Goal: Task Accomplishment & Management: Use online tool/utility

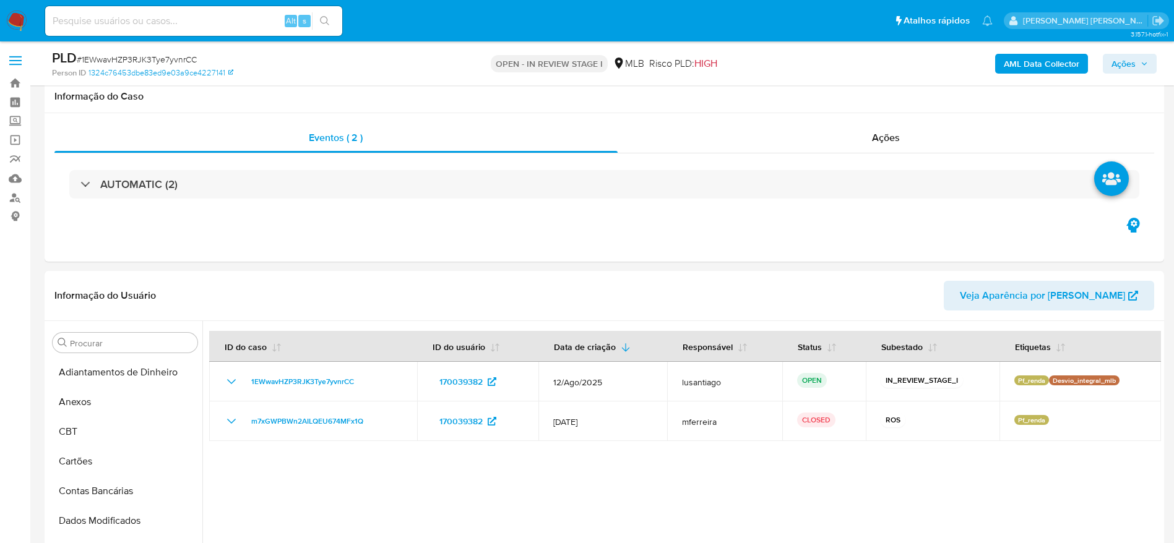
select select "10"
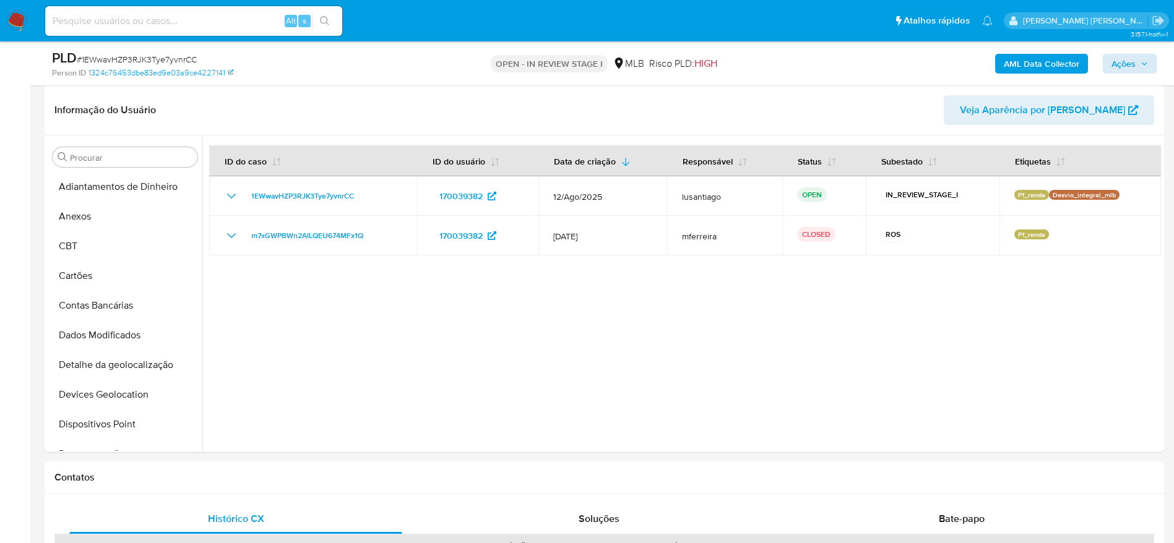
scroll to position [367, 0]
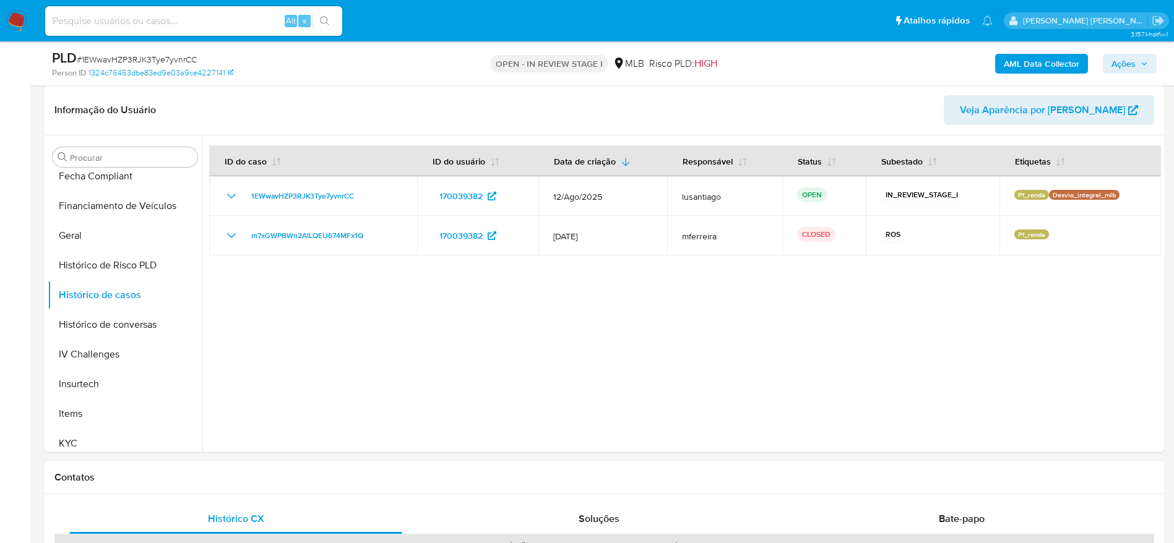
click at [1127, 64] on span "Ações" at bounding box center [1123, 64] width 24 height 20
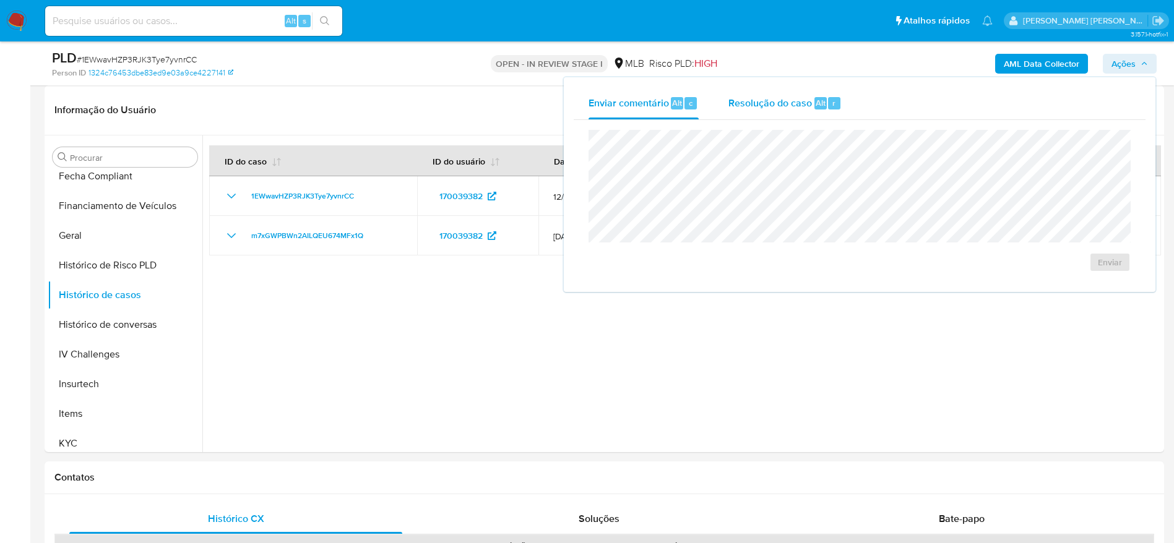
drag, startPoint x: 767, startPoint y: 103, endPoint x: 767, endPoint y: 119, distance: 16.1
click at [767, 103] on span "Resolução do caso" at bounding box center [770, 102] width 84 height 14
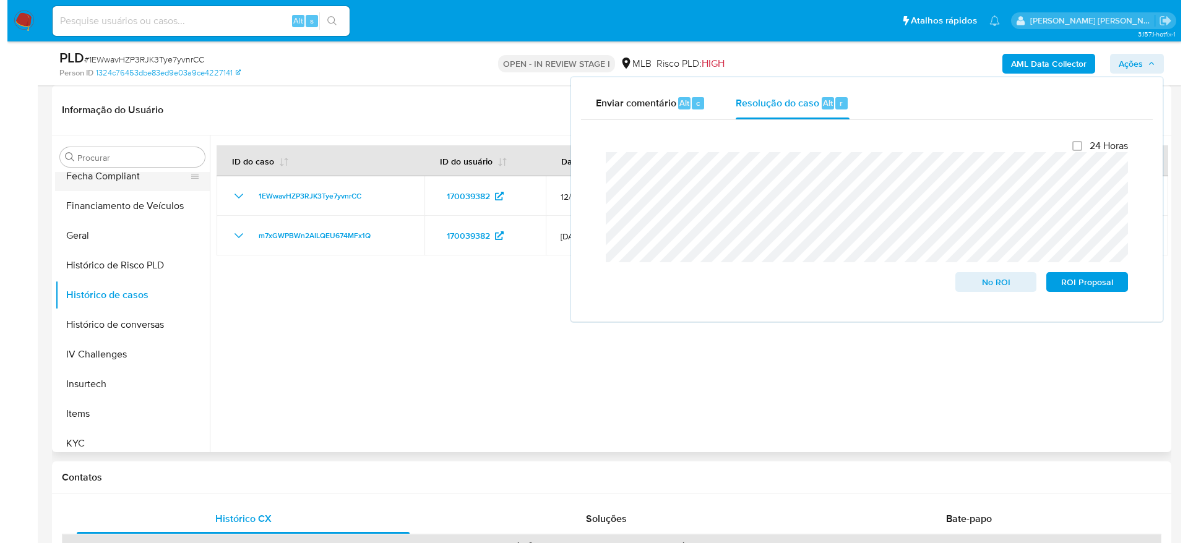
scroll to position [0, 0]
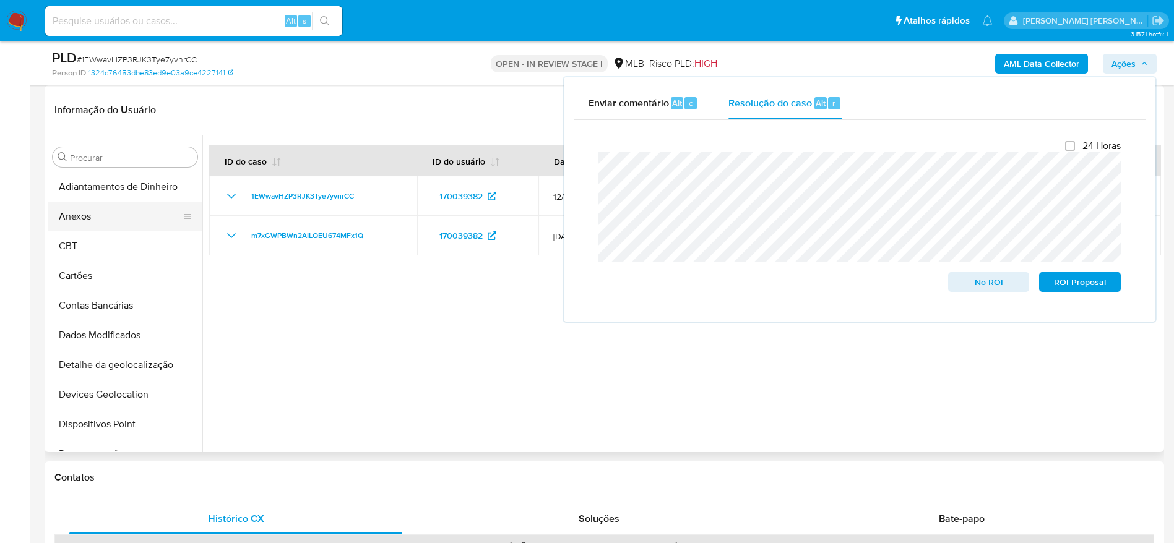
click at [104, 216] on button "Anexos" at bounding box center [120, 217] width 145 height 30
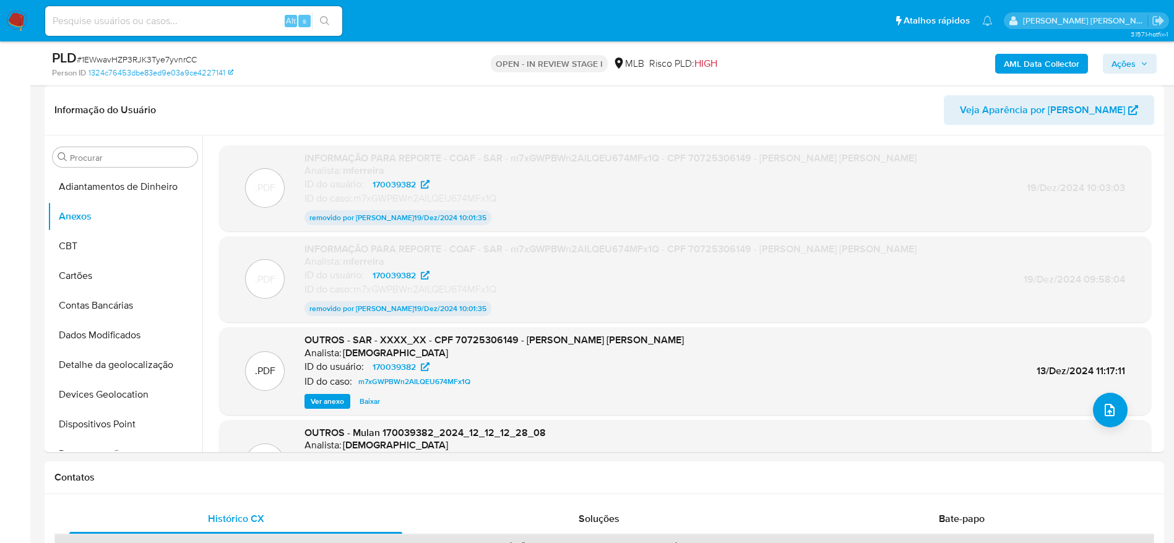
click at [1140, 64] on icon "button" at bounding box center [1143, 63] width 7 height 7
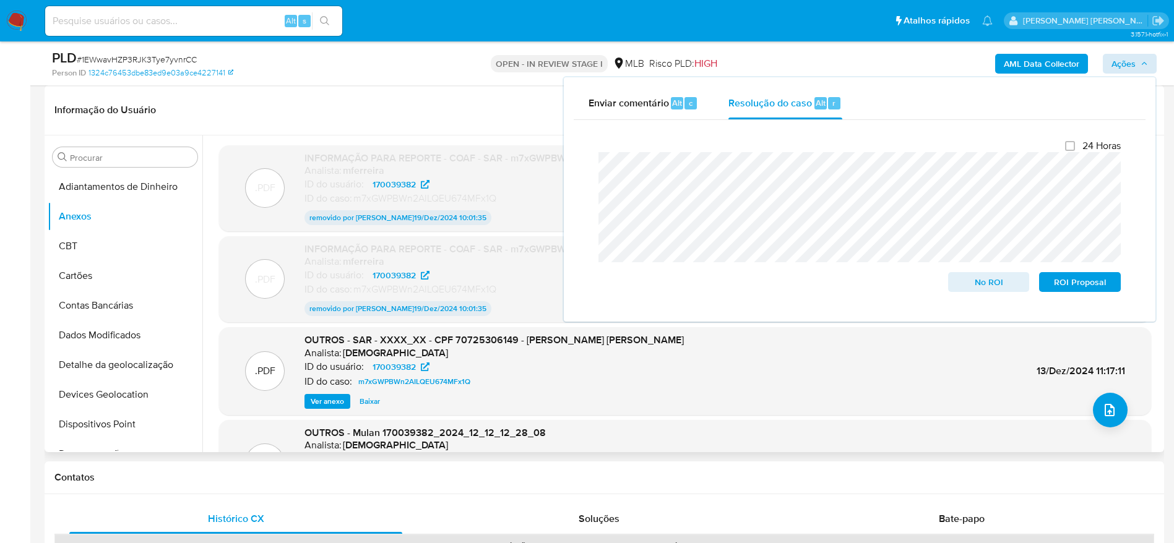
click at [301, 106] on header "Informação do Usuário Veja Aparência por Pessoa" at bounding box center [603, 110] width 1099 height 30
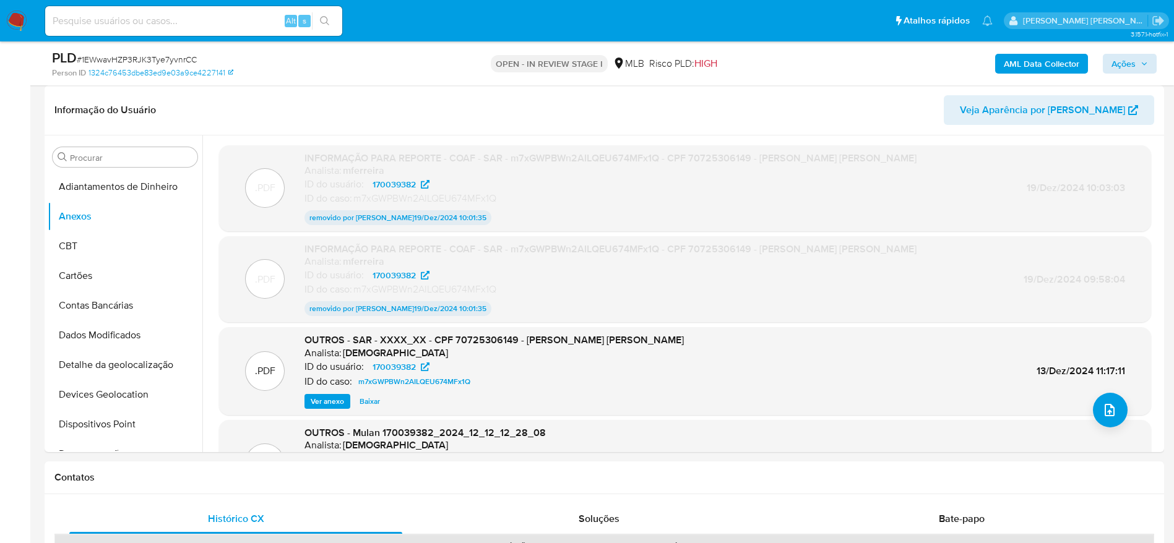
click at [1053, 69] on b "AML Data Collector" at bounding box center [1040, 64] width 75 height 20
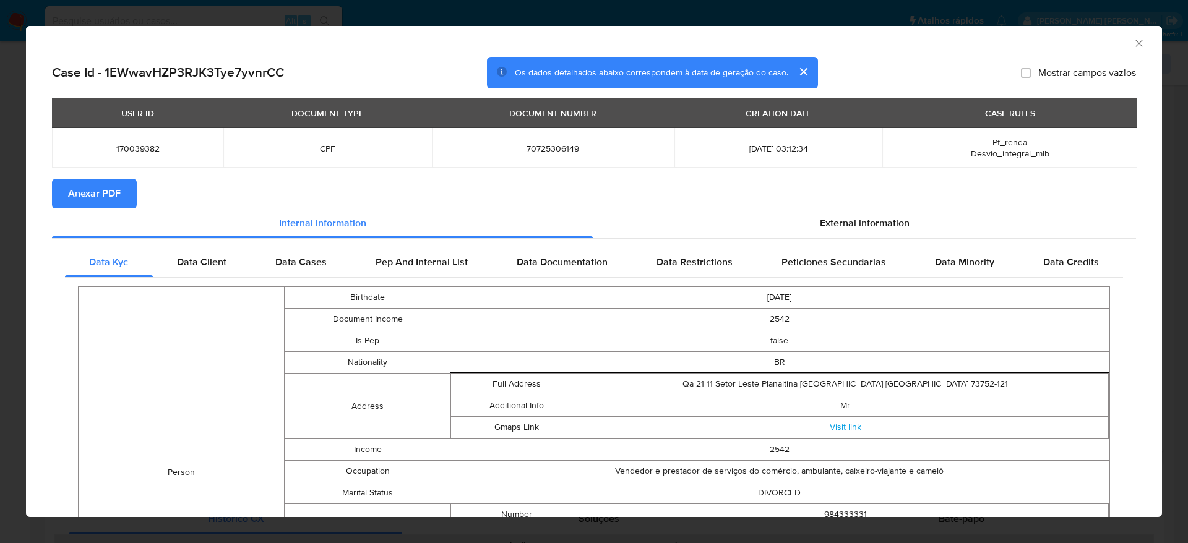
click at [86, 196] on span "Anexar PDF" at bounding box center [94, 193] width 53 height 27
click at [1133, 48] on icon "Fechar a janela" at bounding box center [1139, 43] width 12 height 12
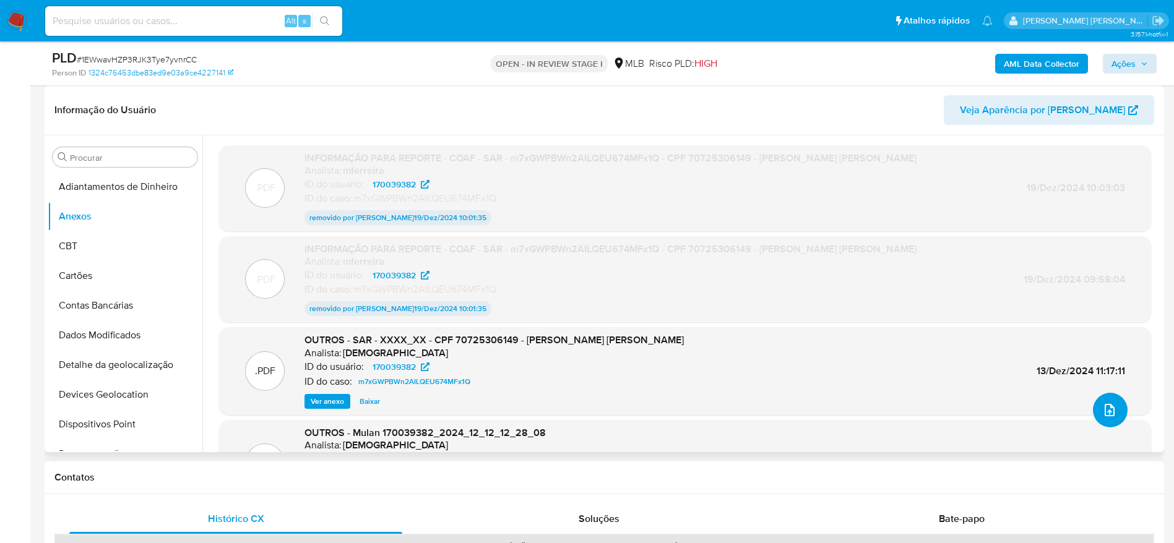
click at [1109, 414] on icon "upload-file" at bounding box center [1109, 410] width 15 height 15
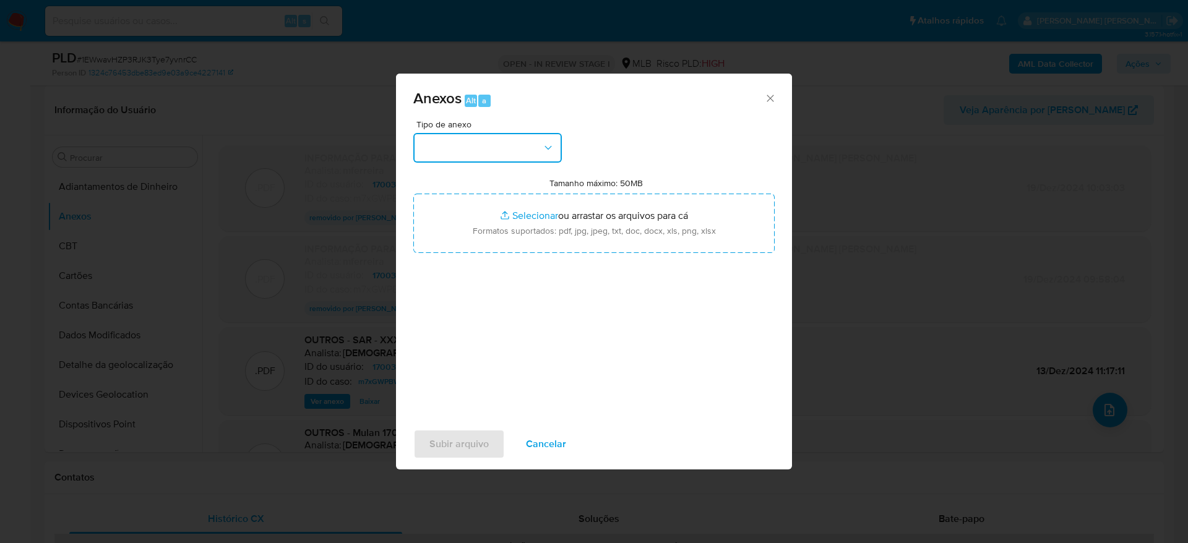
click at [444, 144] on button "button" at bounding box center [487, 148] width 148 height 30
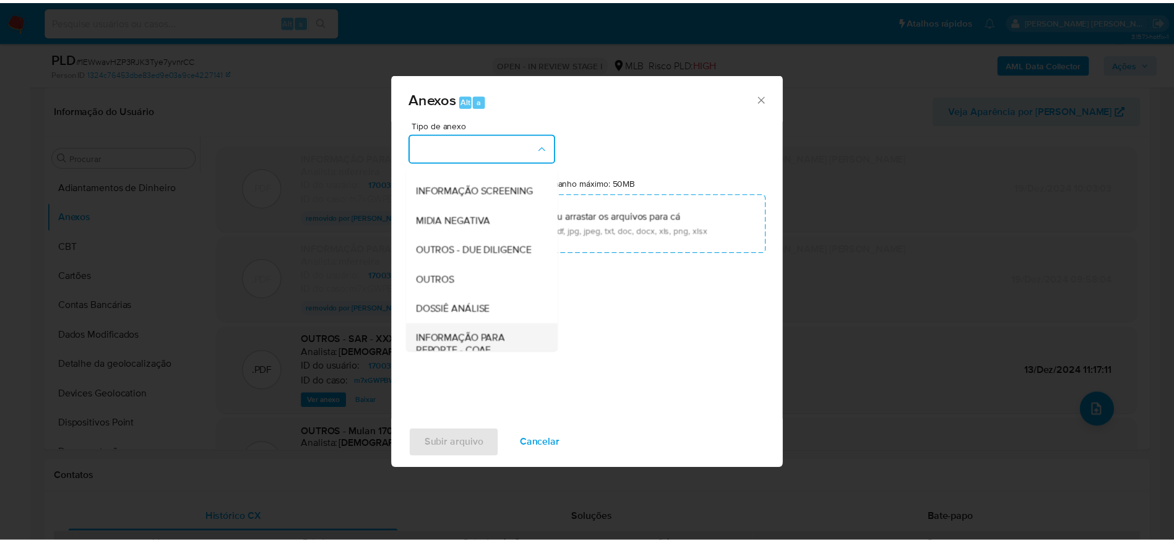
scroll to position [191, 0]
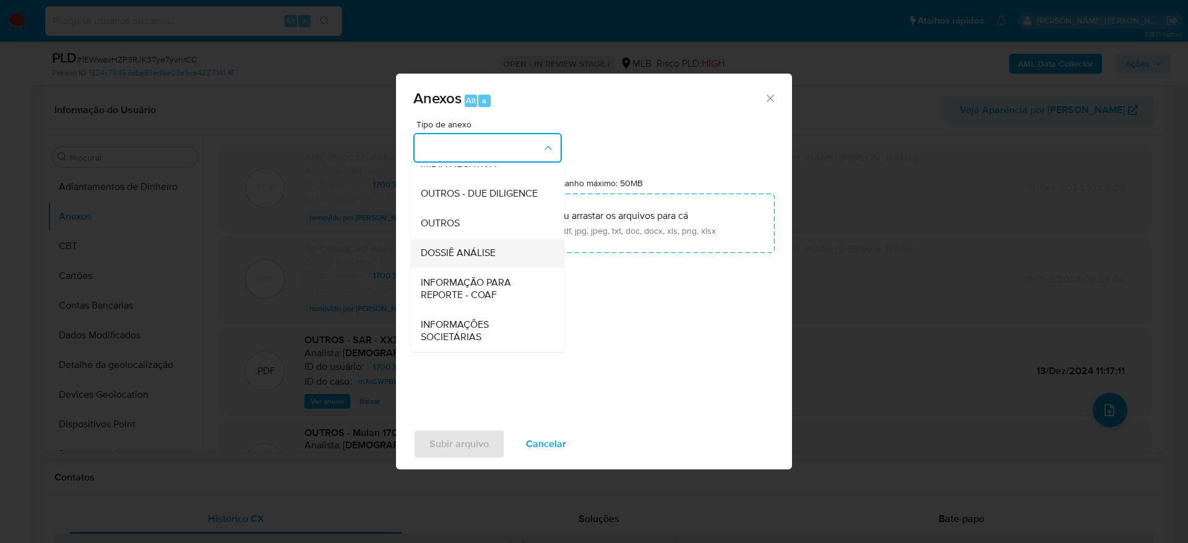
click at [489, 253] on span "DOSSIÊ ANÁLISE" at bounding box center [458, 253] width 75 height 12
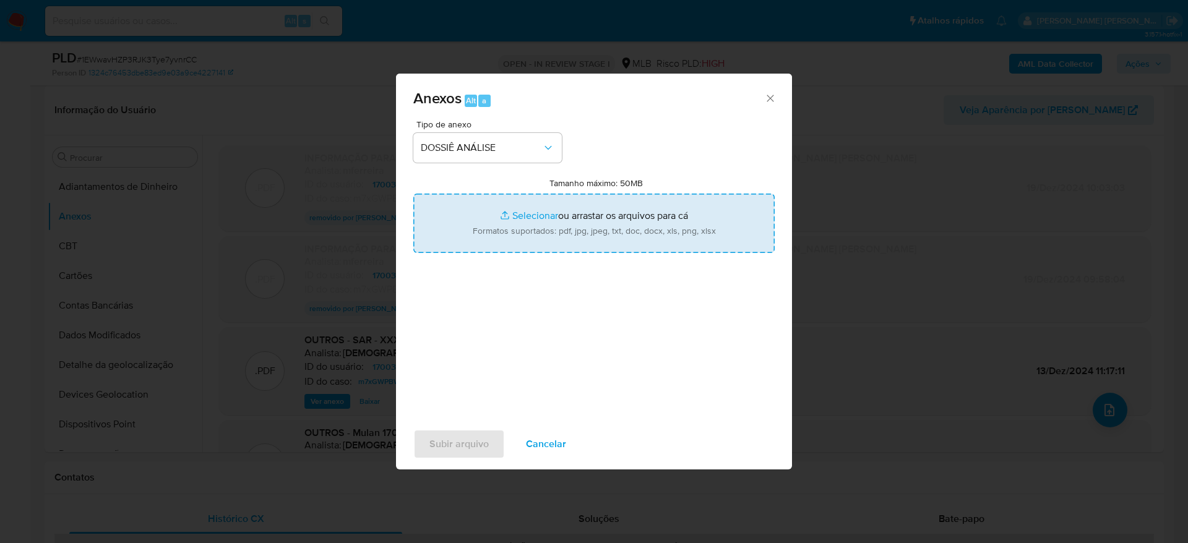
type input "C:\fakepath\2° SAR - XXXXXX - CPF 70725306149 - MARTO EDUARDO ADEODATO DE SOUZA…"
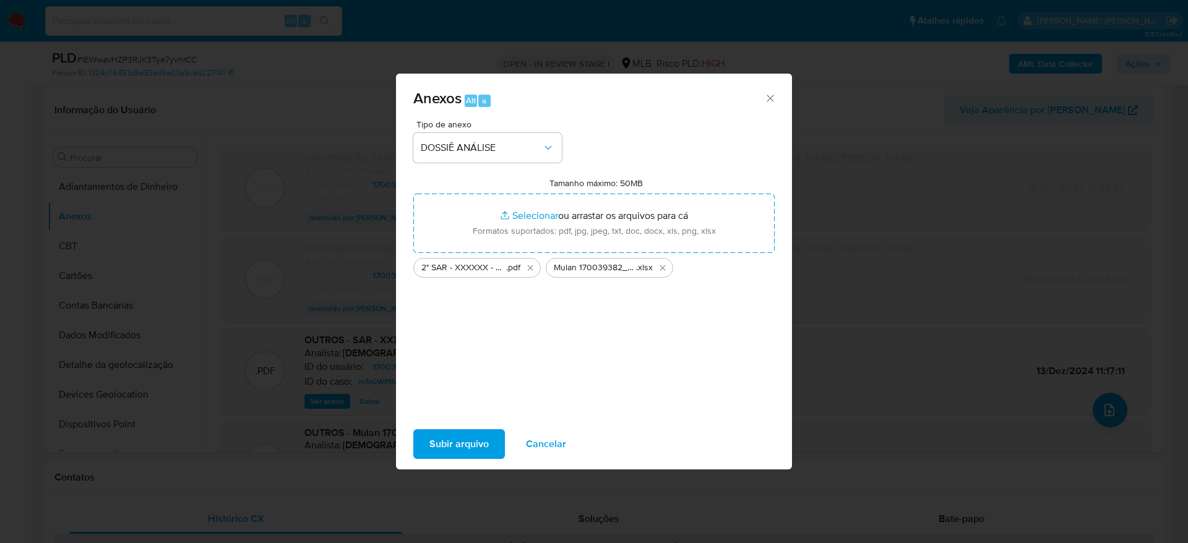
click at [454, 445] on span "Subir arquivo" at bounding box center [458, 444] width 59 height 27
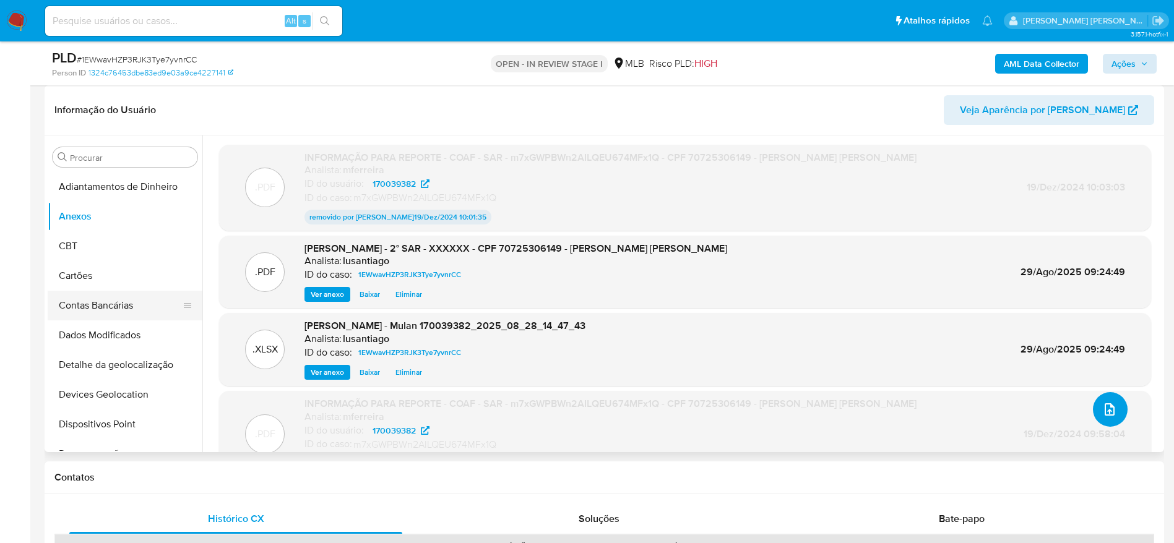
scroll to position [0, 0]
click at [113, 248] on button "CBT" at bounding box center [120, 246] width 145 height 30
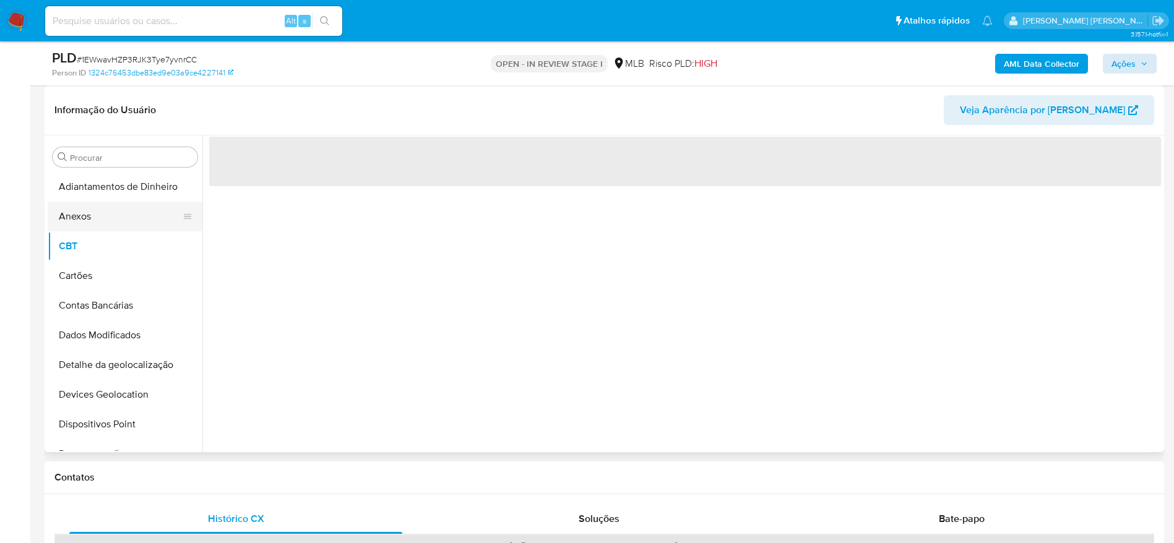
click at [112, 227] on button "Anexos" at bounding box center [120, 217] width 145 height 30
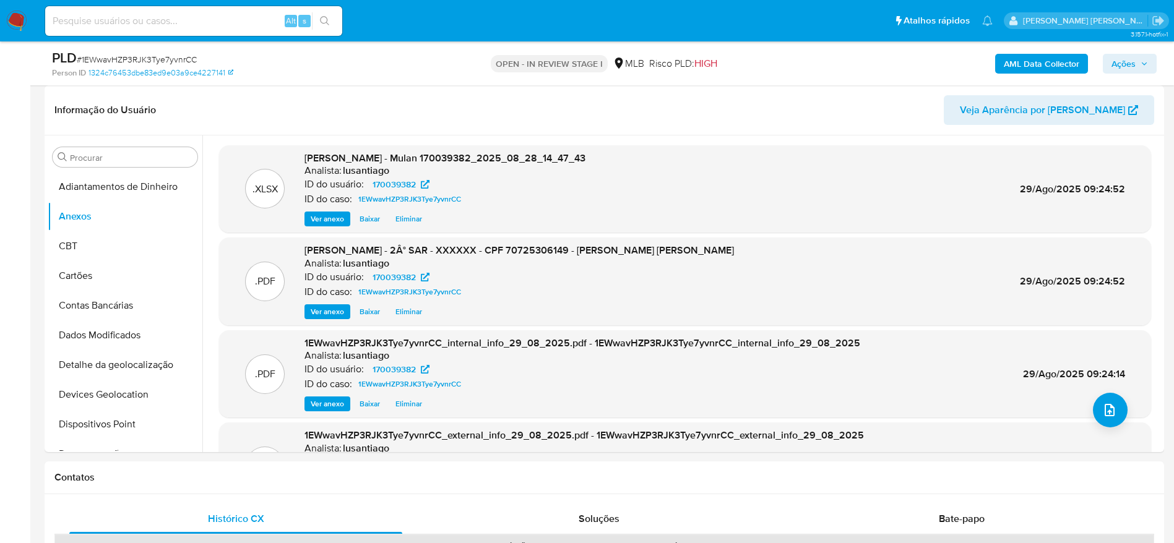
click at [1133, 56] on span "Ações" at bounding box center [1123, 64] width 24 height 20
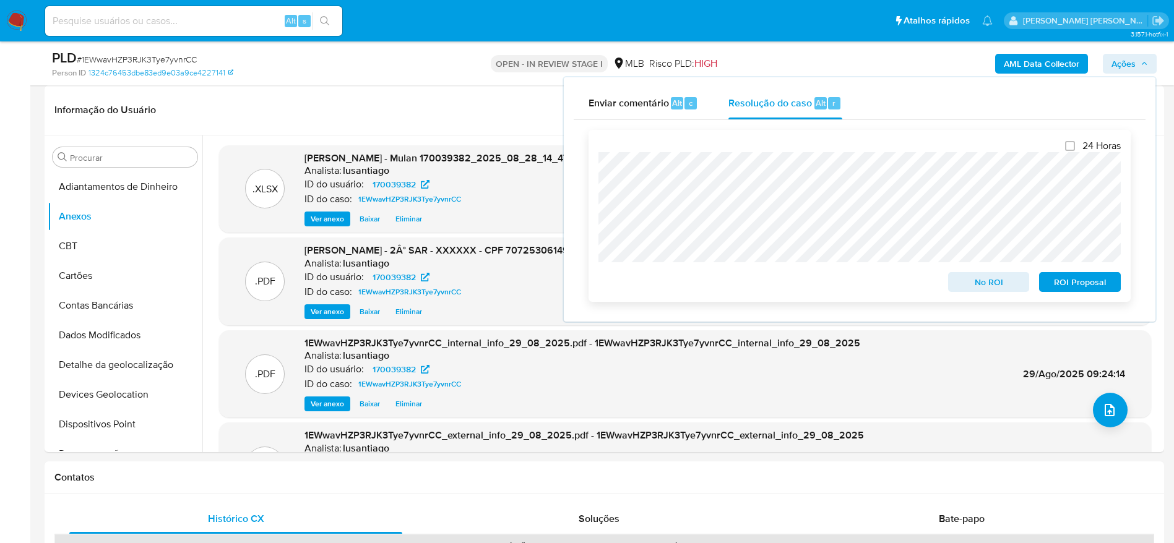
click at [1067, 284] on span "ROI Proposal" at bounding box center [1079, 281] width 64 height 17
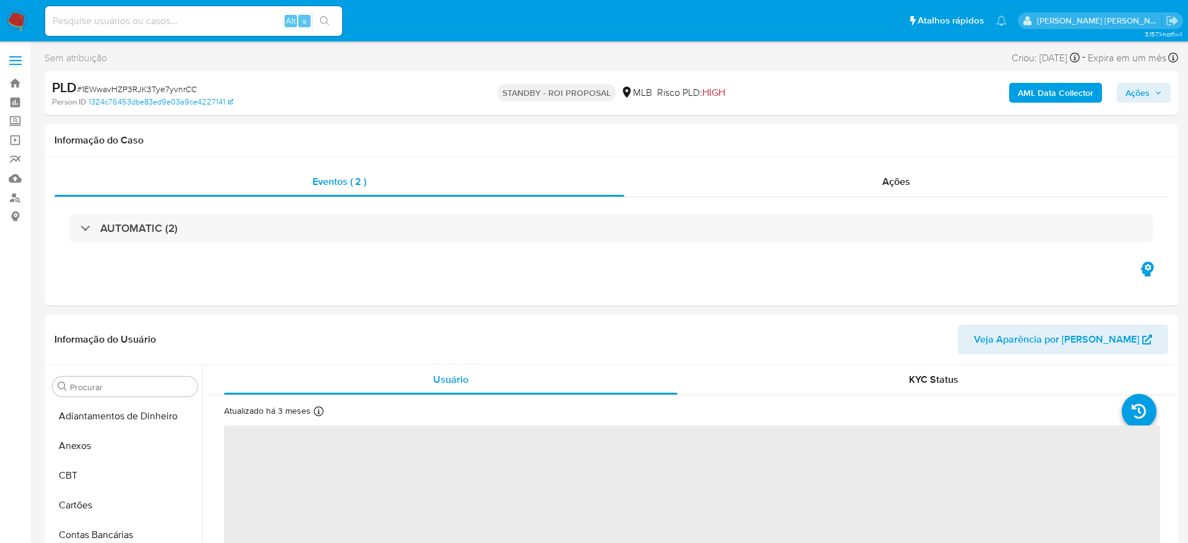
select select "10"
